Goal: Information Seeking & Learning: Learn about a topic

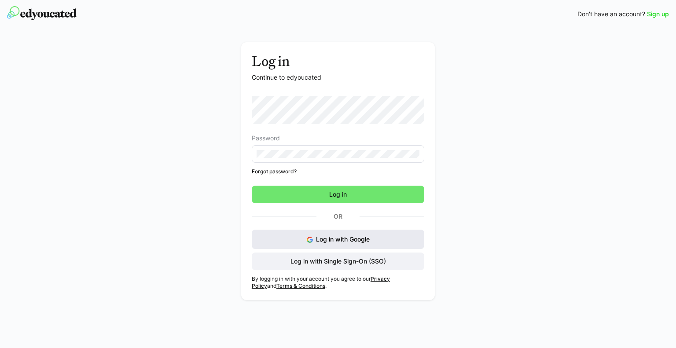
click at [322, 242] on span "Log in with Google" at bounding box center [343, 238] width 54 height 7
click at [380, 244] on button "Log in with Google" at bounding box center [338, 239] width 172 height 19
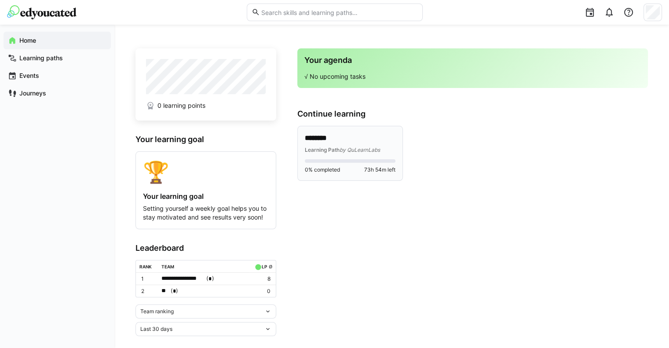
click at [355, 145] on div "Learning Path by QuLearnLabs" at bounding box center [350, 149] width 91 height 9
click at [320, 137] on div "**********" at bounding box center [391, 191] width 512 height 290
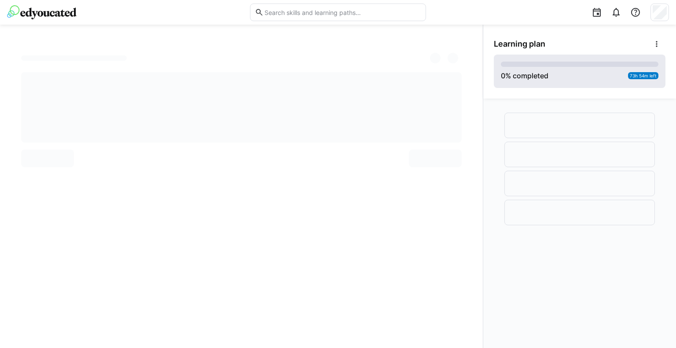
click at [538, 63] on eds-progress at bounding box center [579, 64] width 157 height 5
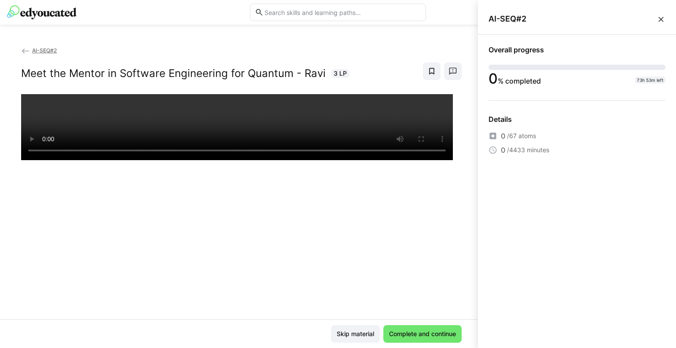
scroll to position [43, 0]
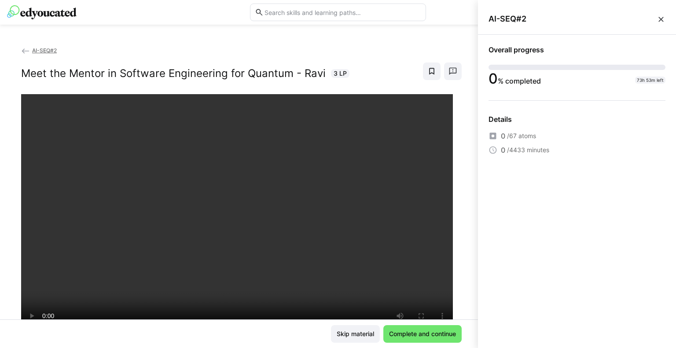
click at [659, 11] on div "AI-SEQ#2" at bounding box center [577, 19] width 198 height 31
click at [663, 18] on eds-icon at bounding box center [660, 19] width 9 height 9
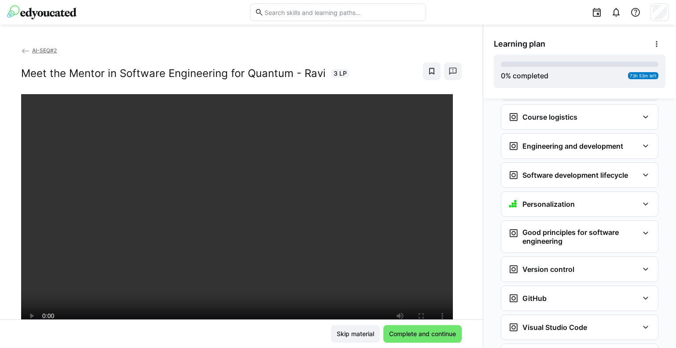
scroll to position [160, 0]
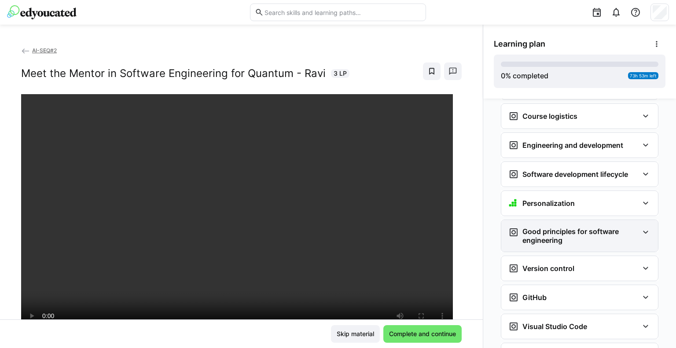
click at [554, 230] on div "Good principles for software engineering" at bounding box center [579, 236] width 157 height 32
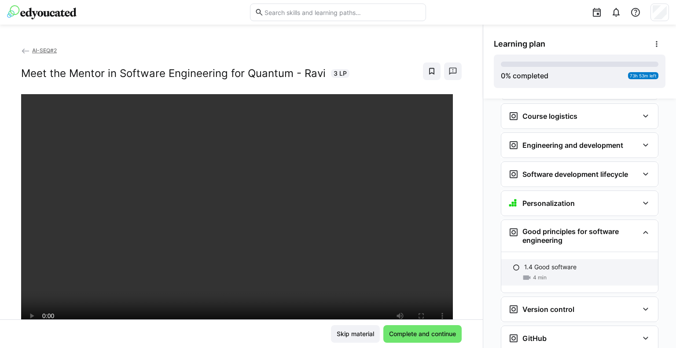
click at [526, 263] on p "1.4 Good software" at bounding box center [550, 267] width 52 height 9
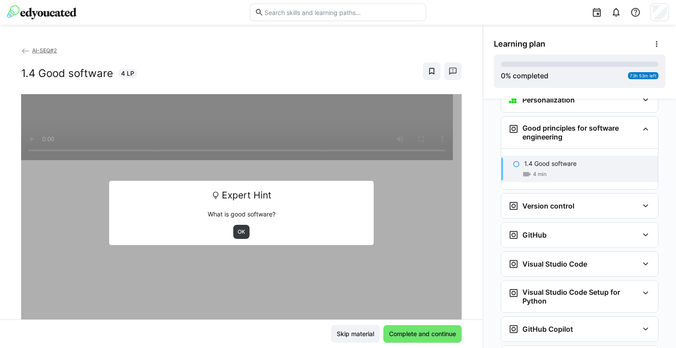
scroll to position [266, 0]
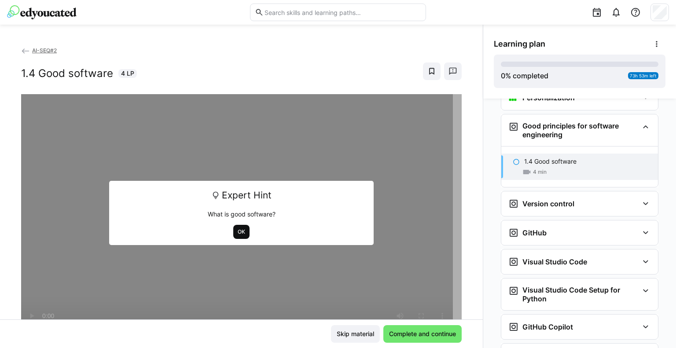
click at [238, 233] on span "OK" at bounding box center [241, 231] width 9 height 7
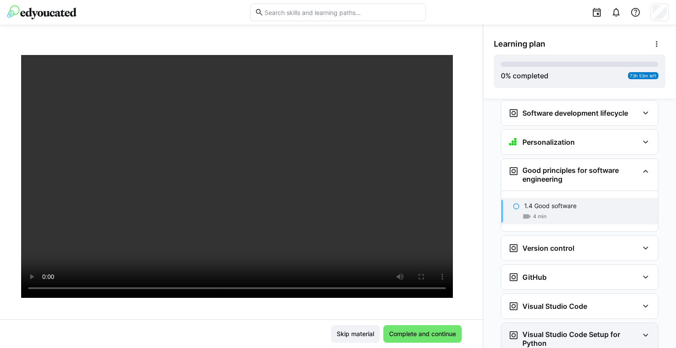
scroll to position [220, 0]
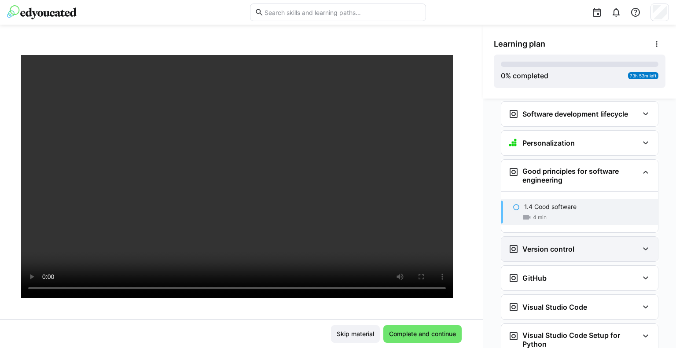
click at [531, 240] on div "Version control" at bounding box center [579, 249] width 157 height 25
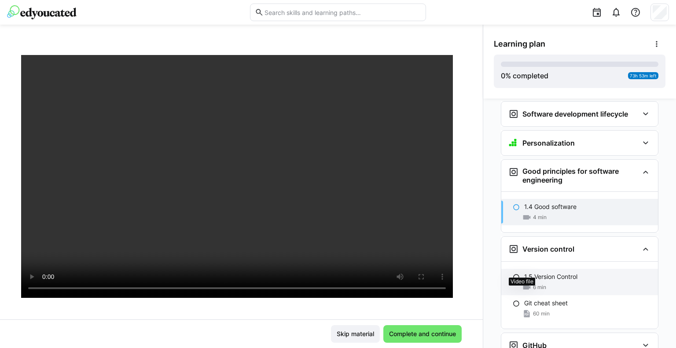
click at [526, 283] on eds-icon at bounding box center [526, 287] width 9 height 9
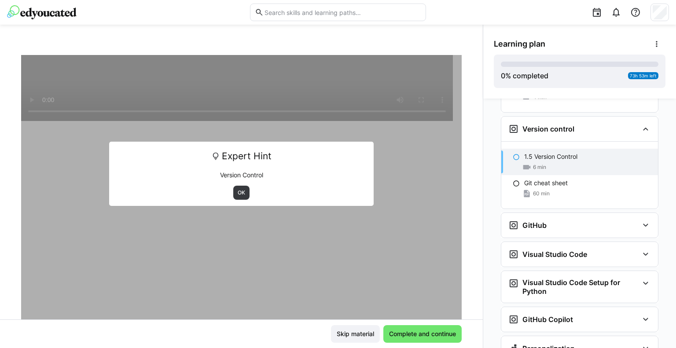
scroll to position [342, 0]
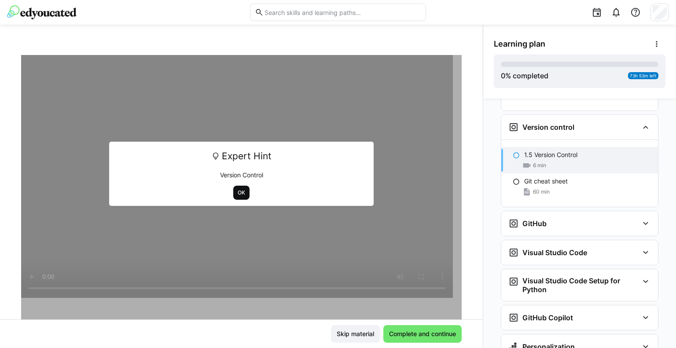
click at [238, 194] on span "OK" at bounding box center [241, 192] width 9 height 7
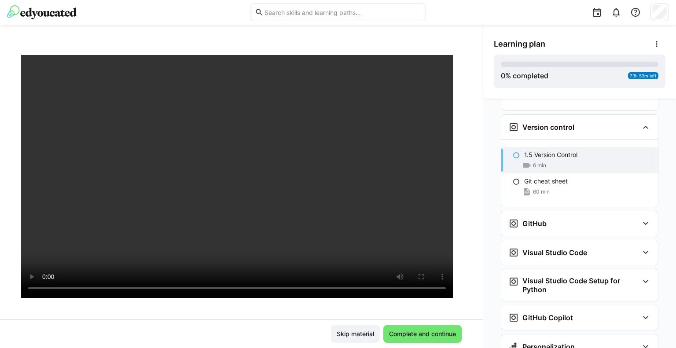
click at [290, 312] on div at bounding box center [241, 229] width 440 height 348
click at [537, 188] on span "60 min" at bounding box center [541, 191] width 17 height 7
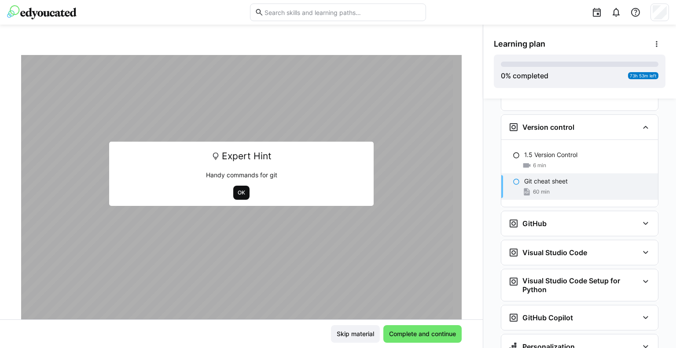
click at [243, 196] on span "OK" at bounding box center [241, 193] width 16 height 14
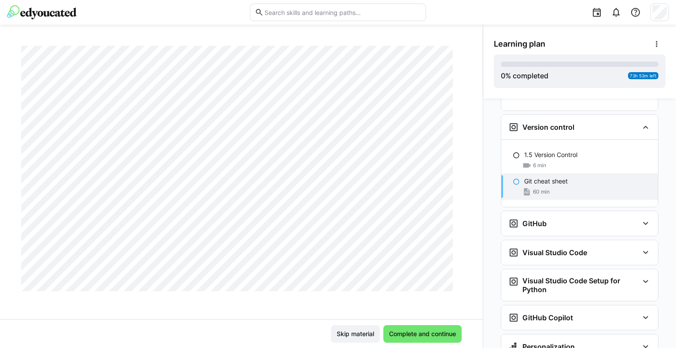
scroll to position [0, 0]
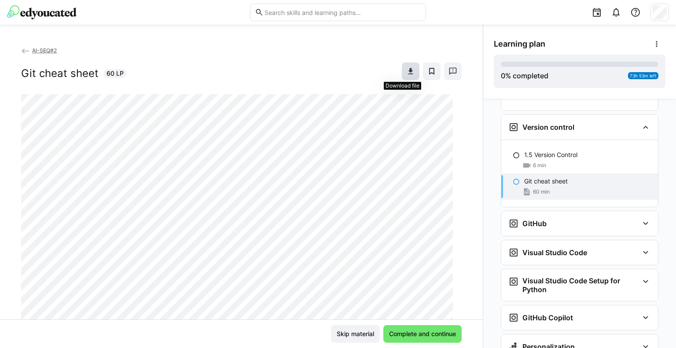
click at [406, 70] on eds-icon at bounding box center [410, 71] width 9 height 9
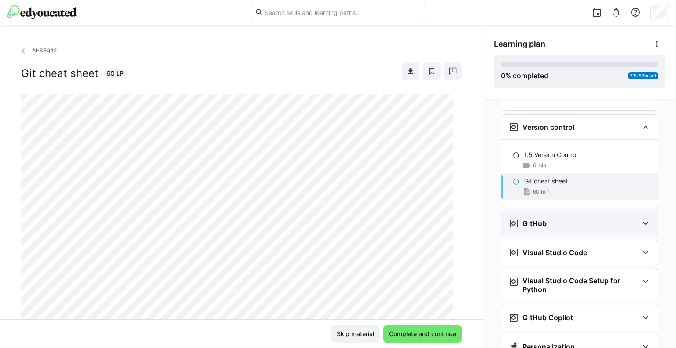
click at [533, 219] on h3 "GitHub" at bounding box center [534, 223] width 24 height 9
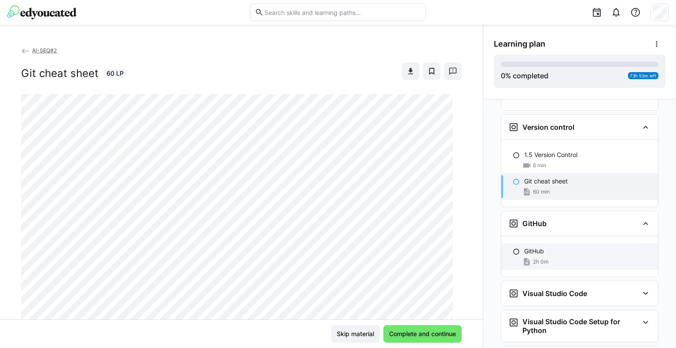
click at [531, 247] on p "GitHub" at bounding box center [534, 251] width 20 height 9
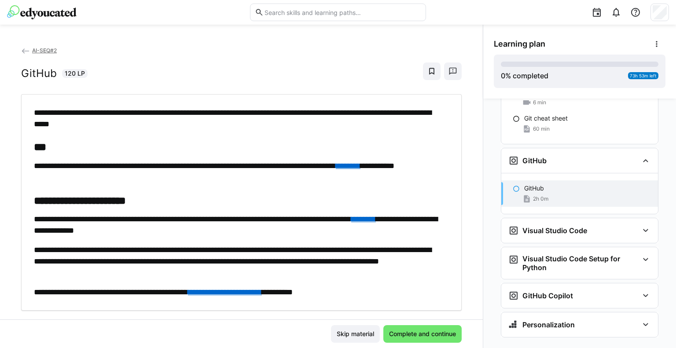
scroll to position [19, 0]
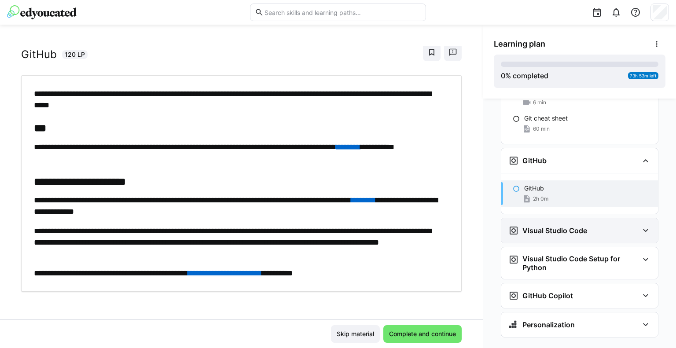
click at [531, 226] on h3 "Visual Studio Code" at bounding box center [554, 230] width 65 height 9
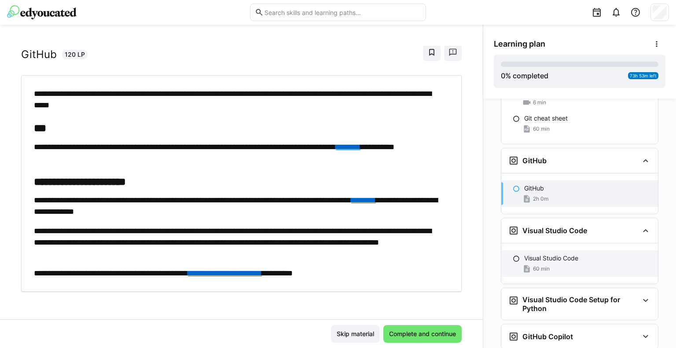
click at [567, 264] on div "60 min" at bounding box center [587, 268] width 127 height 9
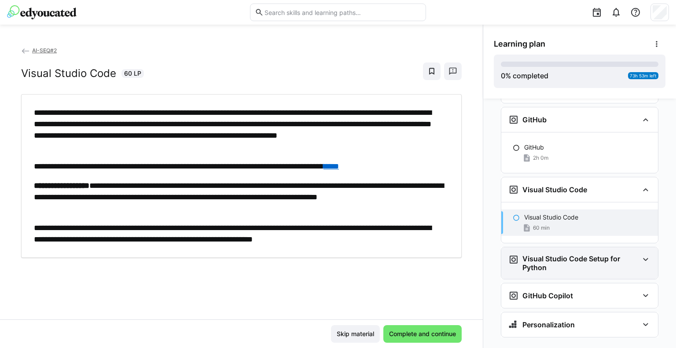
scroll to position [446, 0]
click at [534, 256] on div "Visual Studio Code Setup for Python" at bounding box center [579, 263] width 157 height 32
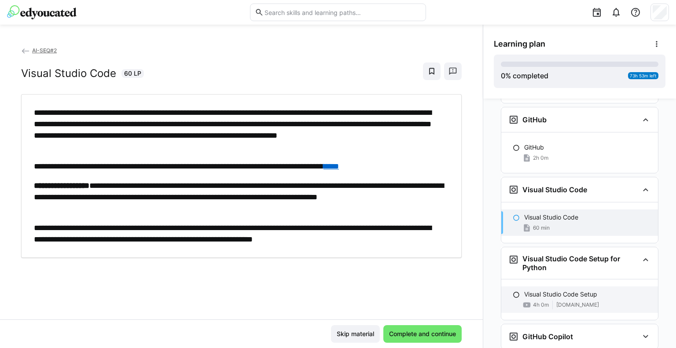
click at [533, 290] on p "Visual Studio Code Setup" at bounding box center [560, 294] width 73 height 9
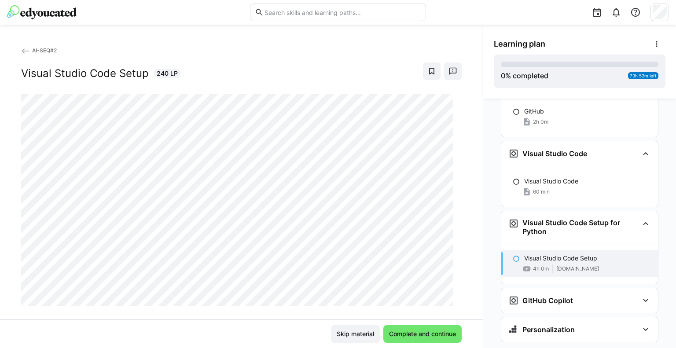
scroll to position [487, 0]
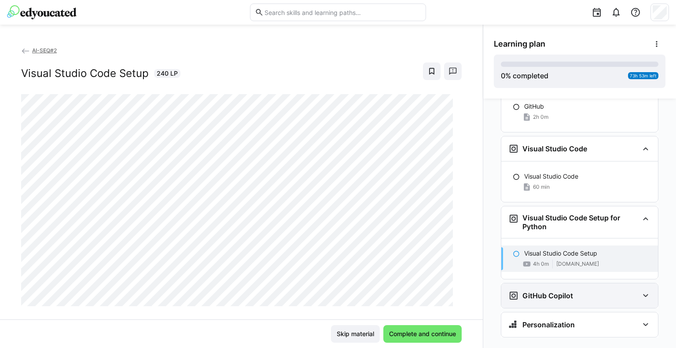
click at [516, 290] on div "GitHub Copilot" at bounding box center [540, 295] width 65 height 11
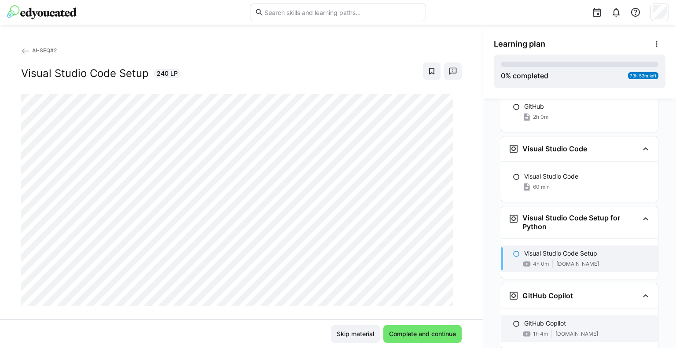
click at [532, 319] on p "GitHub Copilot" at bounding box center [545, 323] width 42 height 9
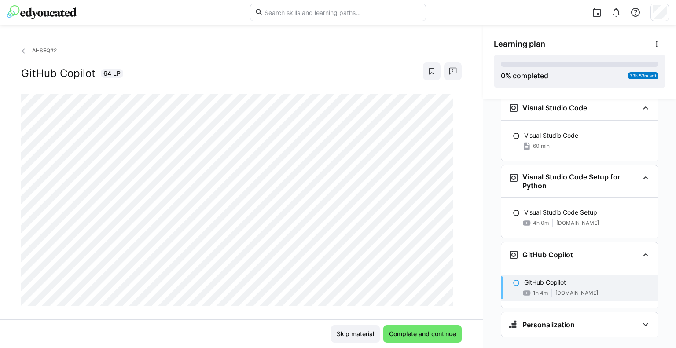
scroll to position [528, 0]
click at [552, 320] on h3 "Personalization" at bounding box center [548, 324] width 52 height 9
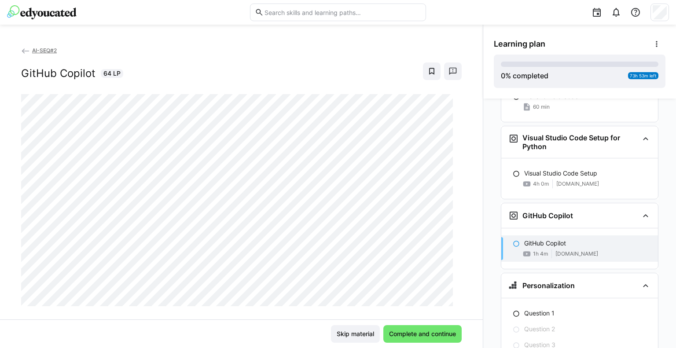
scroll to position [581, 0]
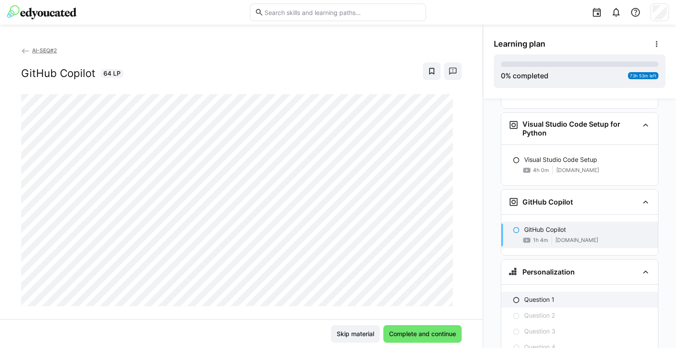
click at [530, 295] on p "Question 1" at bounding box center [539, 299] width 30 height 9
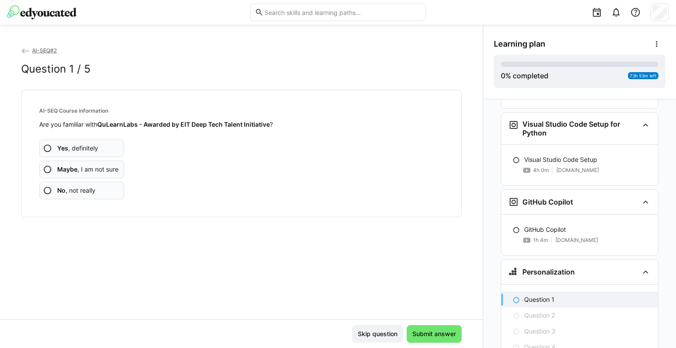
scroll to position [637, 0]
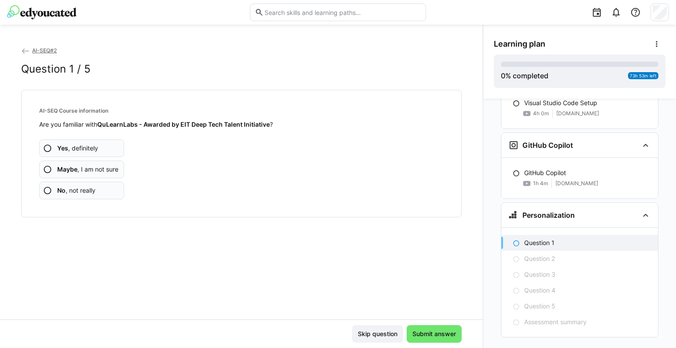
click at [95, 172] on span "Maybe , I am not sure" at bounding box center [87, 169] width 61 height 9
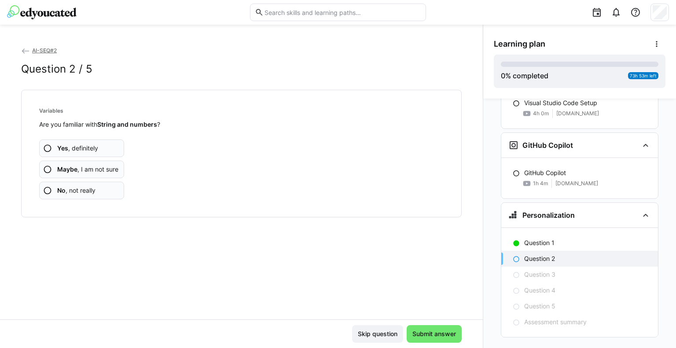
click at [80, 148] on span "Yes , definitely" at bounding box center [77, 148] width 41 height 9
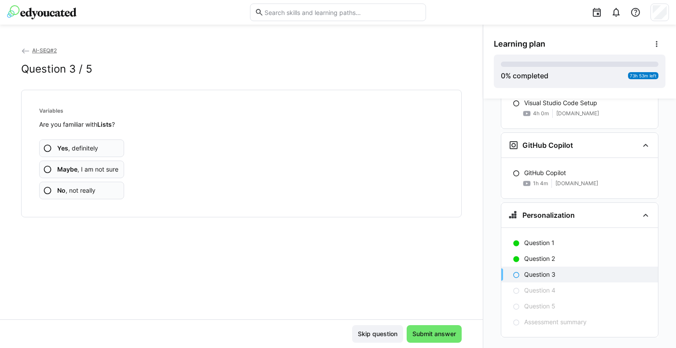
click at [86, 147] on span "Yes , definitely" at bounding box center [77, 148] width 41 height 9
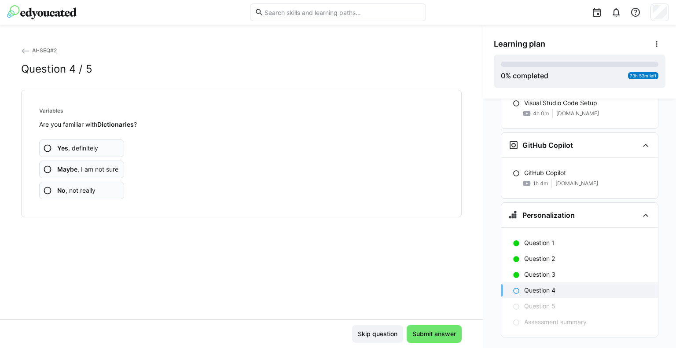
click at [84, 167] on span "Maybe , I am not sure" at bounding box center [87, 169] width 61 height 9
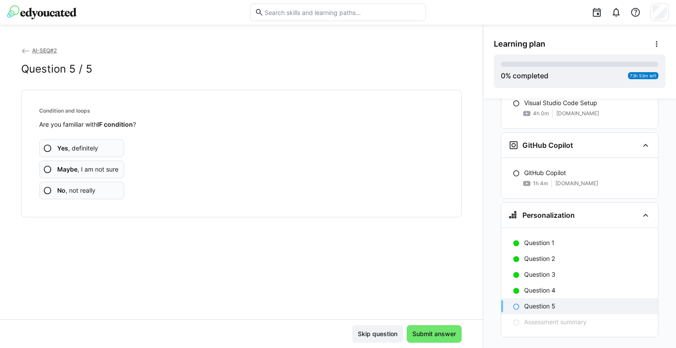
click at [93, 168] on span "Maybe , I am not sure" at bounding box center [87, 169] width 61 height 9
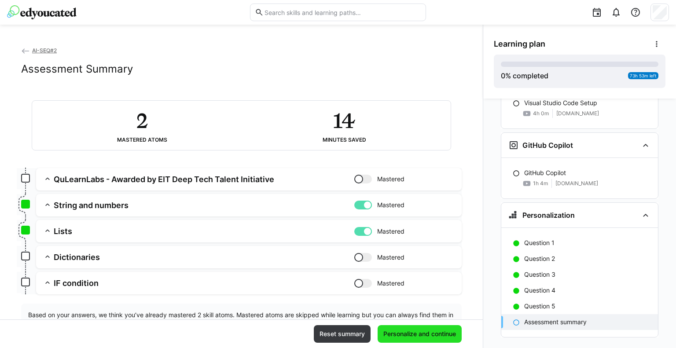
click at [413, 328] on span "Personalize and continue" at bounding box center [419, 334] width 84 height 18
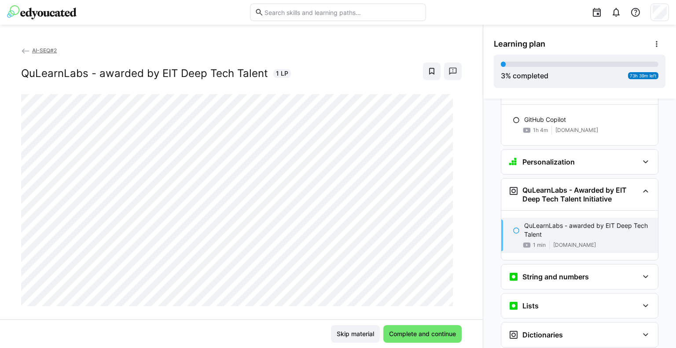
scroll to position [867, 0]
